Goal: Task Accomplishment & Management: Use online tool/utility

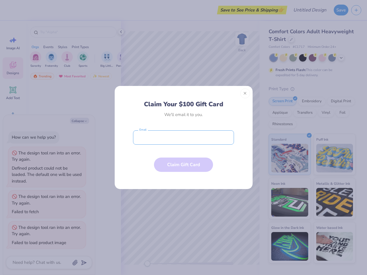
type textarea "x"
click at [183, 137] on input "email" at bounding box center [183, 137] width 101 height 14
click at [245, 93] on button "Close" at bounding box center [245, 93] width 10 height 10
